Goal: Feedback & Contribution: Leave review/rating

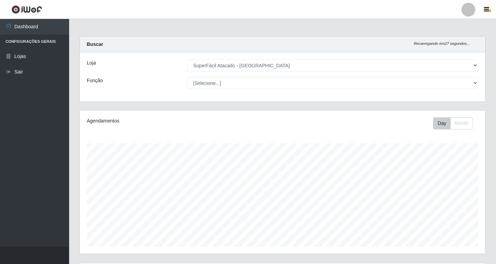
select select "503"
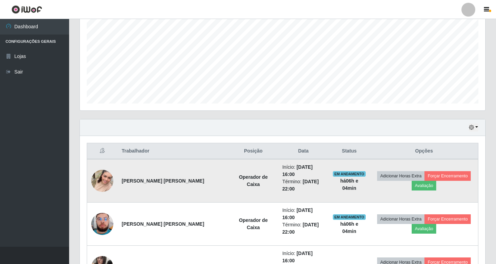
scroll to position [105, 0]
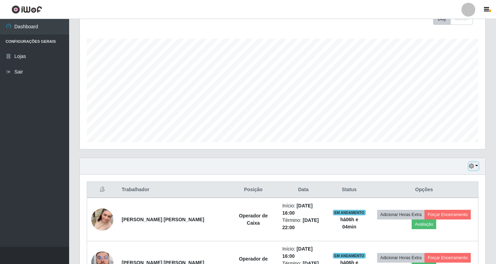
click at [476, 165] on button "button" at bounding box center [473, 166] width 10 height 8
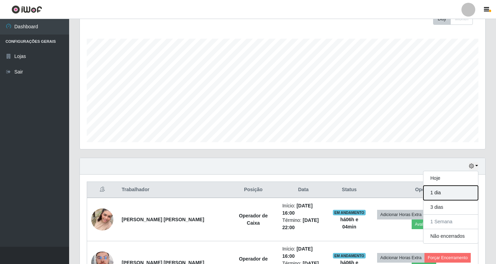
drag, startPoint x: 435, startPoint y: 192, endPoint x: 415, endPoint y: 189, distance: 20.3
click at [435, 192] on button "1 dia" at bounding box center [450, 193] width 55 height 15
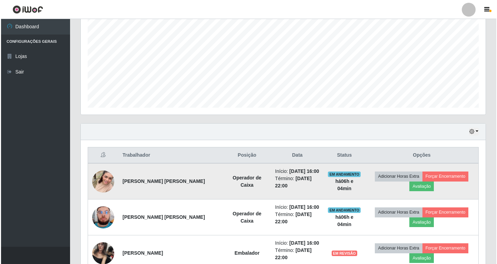
scroll to position [174, 0]
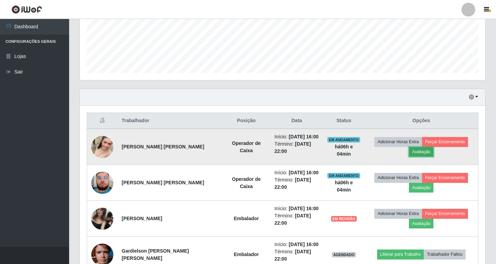
click at [421, 153] on button "Avaliação" at bounding box center [421, 152] width 25 height 10
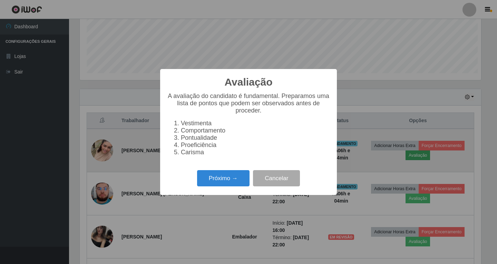
scroll to position [143, 402]
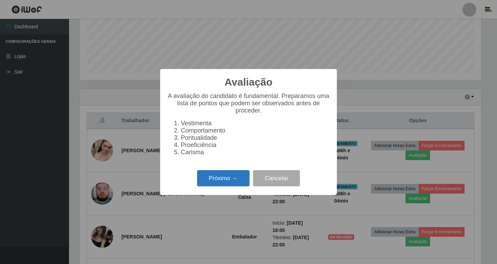
click at [225, 181] on button "Próximo →" at bounding box center [223, 178] width 53 height 16
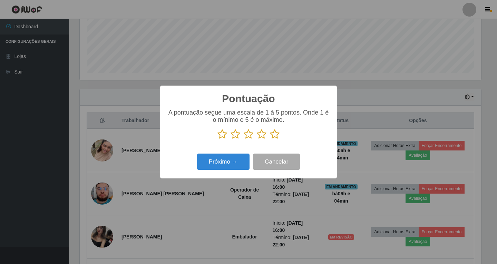
scroll to position [345289, 345031]
click at [263, 136] on icon at bounding box center [262, 134] width 10 height 10
click at [257, 140] on input "radio" at bounding box center [257, 140] width 0 height 0
click at [232, 163] on button "Próximo →" at bounding box center [223, 162] width 53 height 16
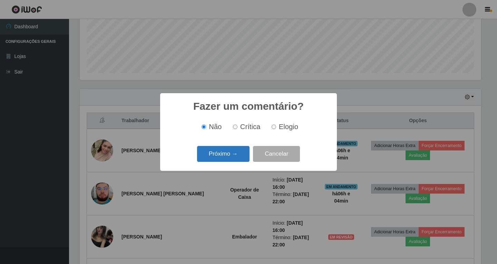
click at [234, 156] on button "Próximo →" at bounding box center [223, 154] width 53 height 16
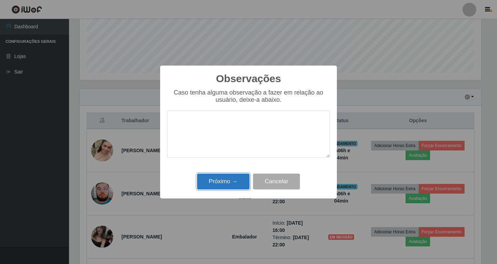
click at [224, 182] on button "Próximo →" at bounding box center [223, 182] width 53 height 16
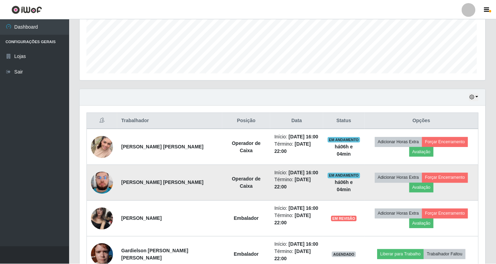
scroll to position [143, 405]
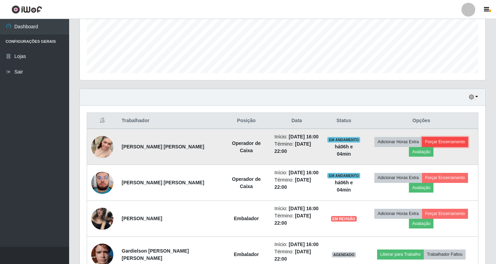
click at [440, 142] on button "Forçar Encerramento" at bounding box center [445, 142] width 46 height 10
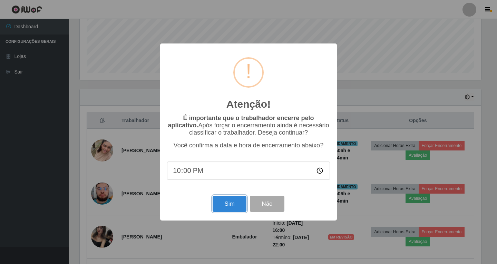
click at [225, 205] on button "Sim" at bounding box center [230, 204] width 34 height 16
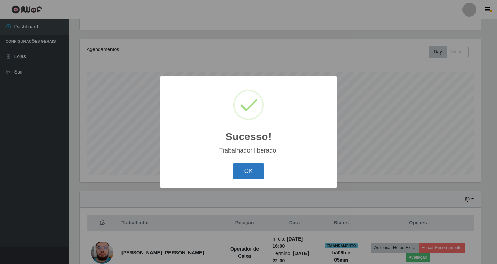
click at [254, 170] on button "OK" at bounding box center [249, 171] width 32 height 16
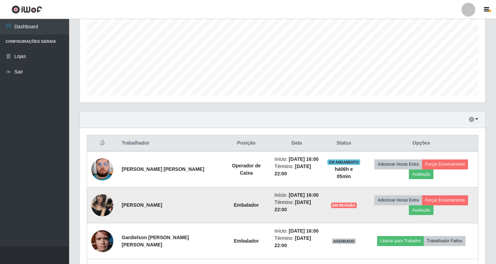
scroll to position [175, 0]
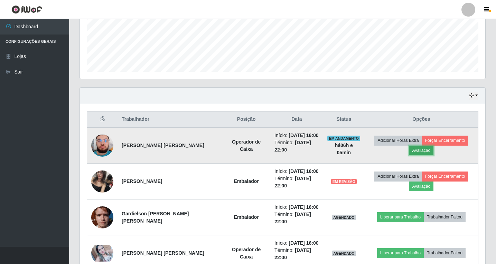
click at [421, 152] on button "Avaliação" at bounding box center [421, 151] width 25 height 10
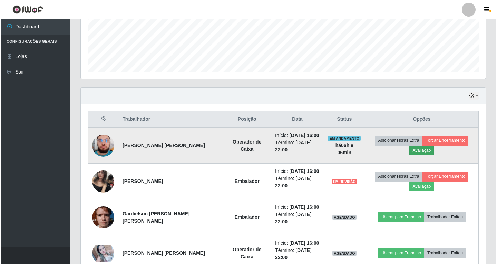
scroll to position [143, 402]
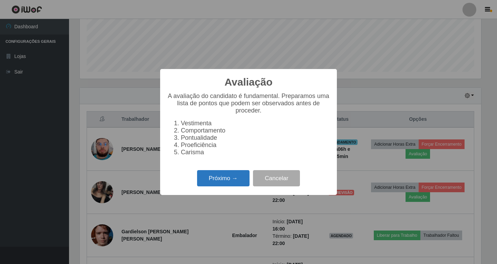
click at [235, 182] on button "Próximo →" at bounding box center [223, 178] width 53 height 16
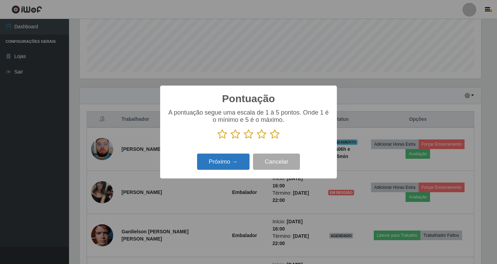
scroll to position [345289, 345031]
click at [263, 136] on icon at bounding box center [262, 134] width 10 height 10
click at [257, 140] on input "radio" at bounding box center [257, 140] width 0 height 0
click at [223, 164] on button "Próximo →" at bounding box center [223, 162] width 53 height 16
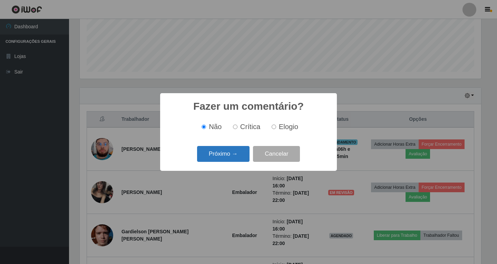
click at [230, 155] on button "Próximo →" at bounding box center [223, 154] width 53 height 16
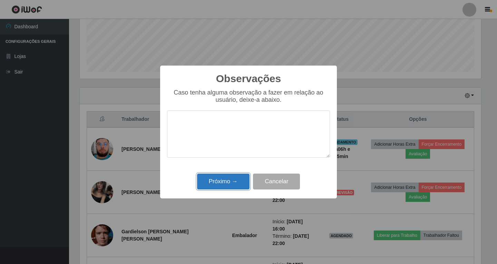
click at [211, 185] on button "Próximo →" at bounding box center [223, 182] width 53 height 16
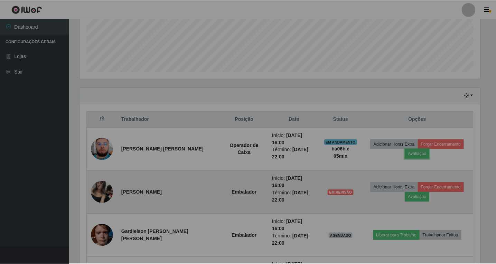
scroll to position [143, 405]
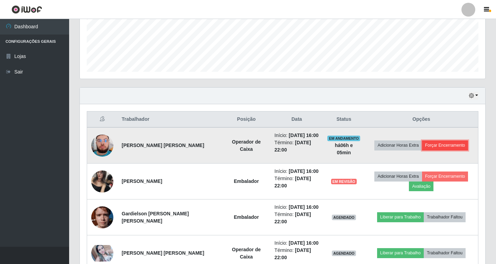
click at [436, 141] on button "Forçar Encerramento" at bounding box center [445, 146] width 46 height 10
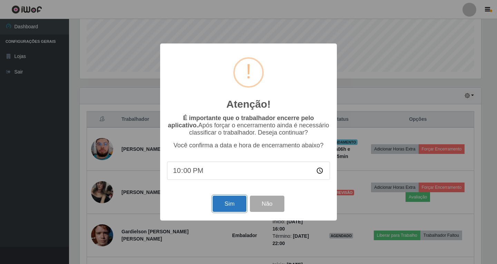
click at [227, 206] on button "Sim" at bounding box center [230, 204] width 34 height 16
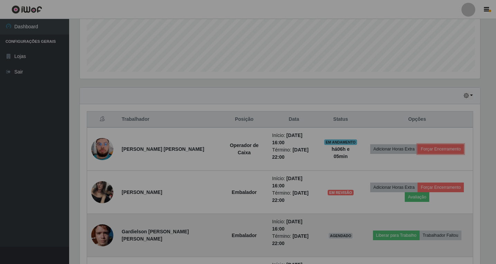
scroll to position [0, 0]
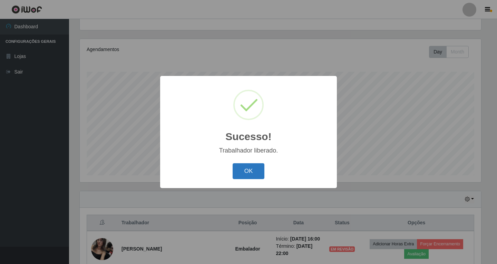
click at [246, 173] on button "OK" at bounding box center [249, 171] width 32 height 16
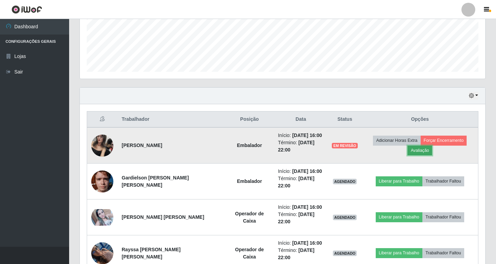
click at [417, 151] on button "Avaliação" at bounding box center [419, 151] width 25 height 10
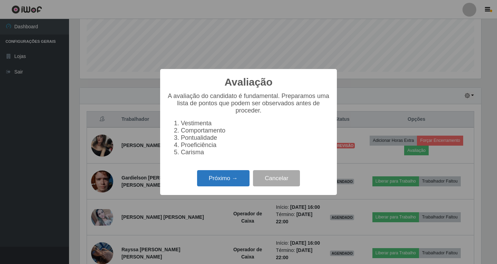
click at [225, 185] on button "Próximo →" at bounding box center [223, 178] width 53 height 16
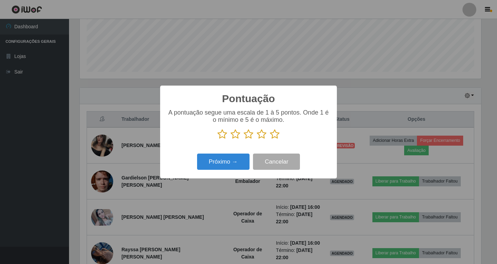
click at [262, 136] on icon at bounding box center [262, 134] width 10 height 10
click at [257, 140] on input "radio" at bounding box center [257, 140] width 0 height 0
click at [227, 166] on button "Próximo →" at bounding box center [223, 162] width 53 height 16
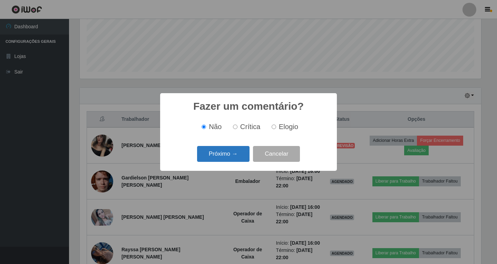
click at [219, 149] on button "Próximo →" at bounding box center [223, 154] width 53 height 16
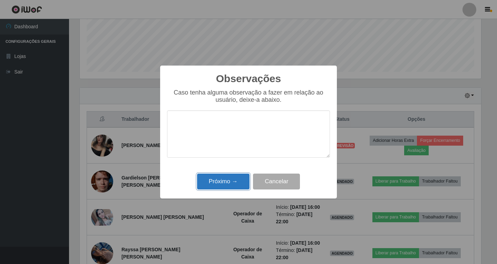
click at [220, 182] on button "Próximo →" at bounding box center [223, 182] width 53 height 16
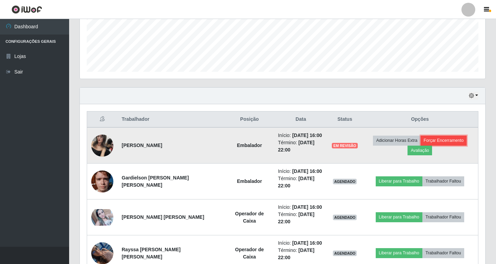
click at [437, 142] on button "Forçar Encerramento" at bounding box center [443, 141] width 46 height 10
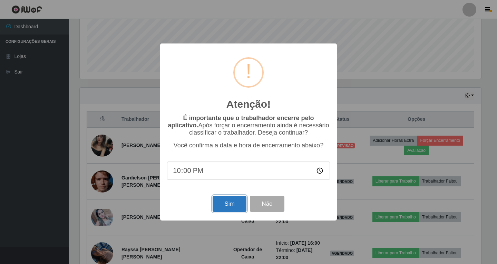
click at [219, 206] on button "Sim" at bounding box center [230, 204] width 34 height 16
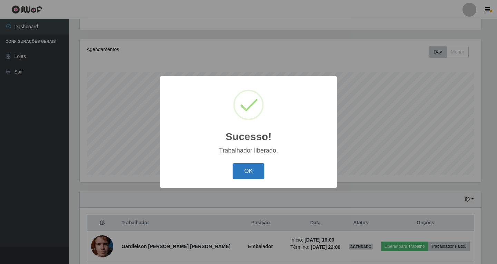
click at [248, 172] on button "OK" at bounding box center [249, 171] width 32 height 16
